Goal: Find contact information: Find contact information

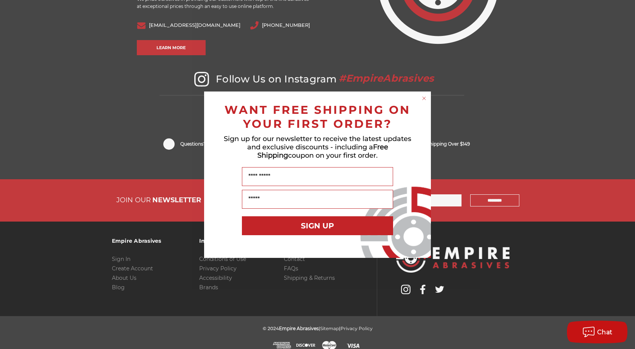
click at [423, 100] on circle "Close dialog" at bounding box center [424, 98] width 7 height 7
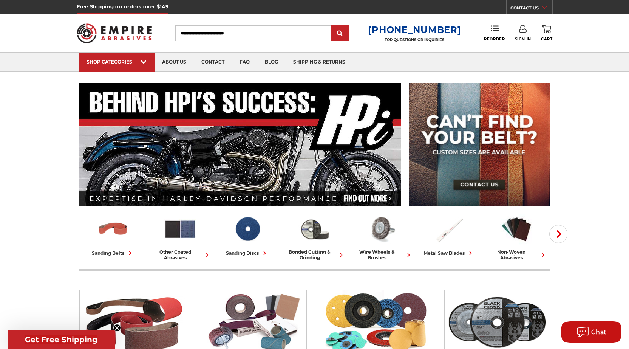
click at [521, 4] on link "CONTACT US" at bounding box center [532, 9] width 42 height 11
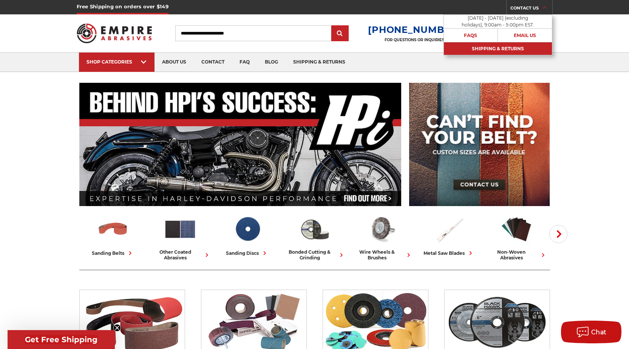
click at [504, 50] on link "Shipping & Returns" at bounding box center [498, 48] width 108 height 13
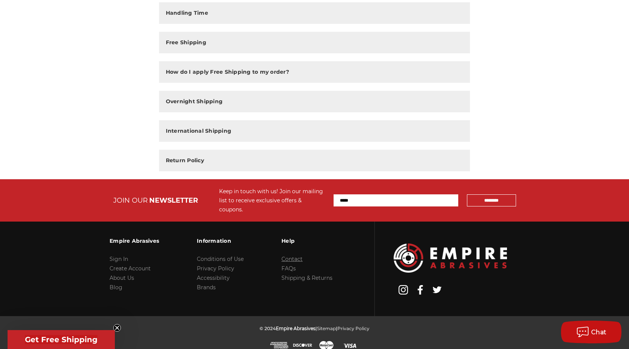
click at [297, 256] on link "Contact" at bounding box center [292, 259] width 21 height 7
